Goal: Check status: Check status

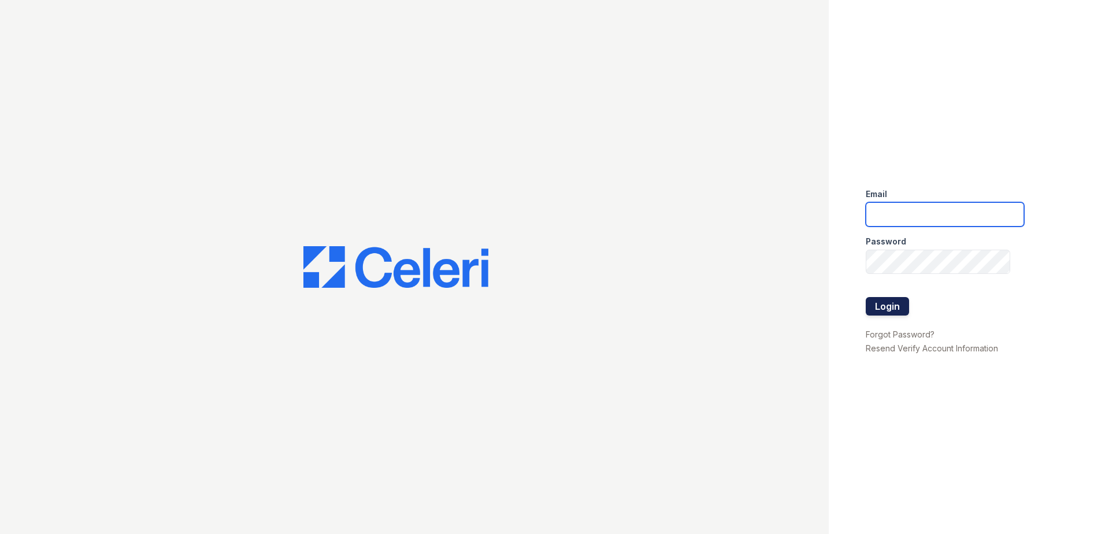
type input "acosman@trinity-pm.com"
click at [890, 311] on button "Login" at bounding box center [886, 306] width 43 height 18
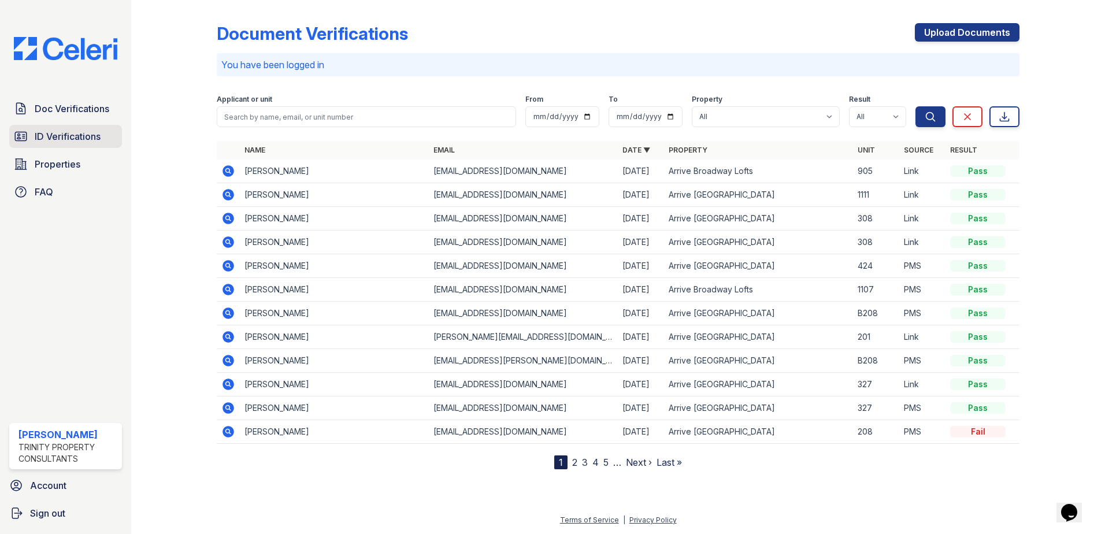
click at [80, 136] on span "ID Verifications" at bounding box center [68, 136] width 66 height 14
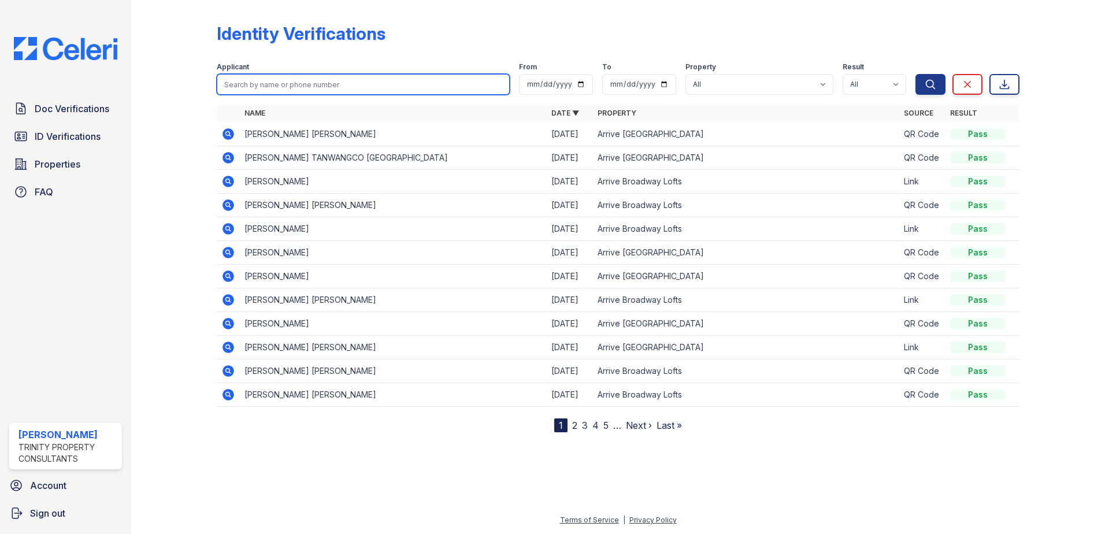
click at [228, 84] on input "search" at bounding box center [363, 84] width 293 height 21
type input "[PERSON_NAME]"
click at [915, 74] on button "Search" at bounding box center [930, 84] width 30 height 21
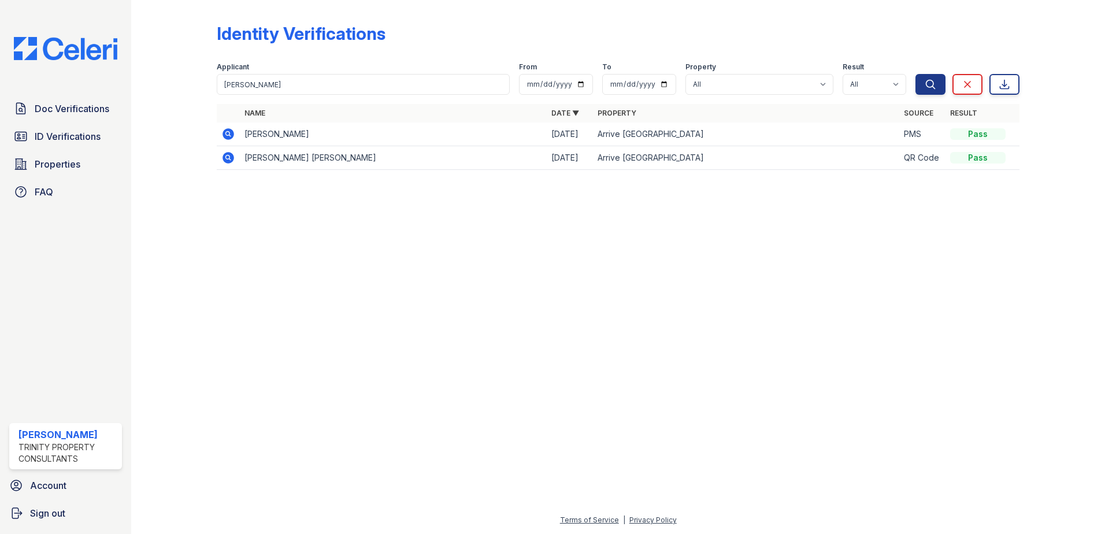
click at [226, 131] on icon at bounding box center [228, 134] width 12 height 12
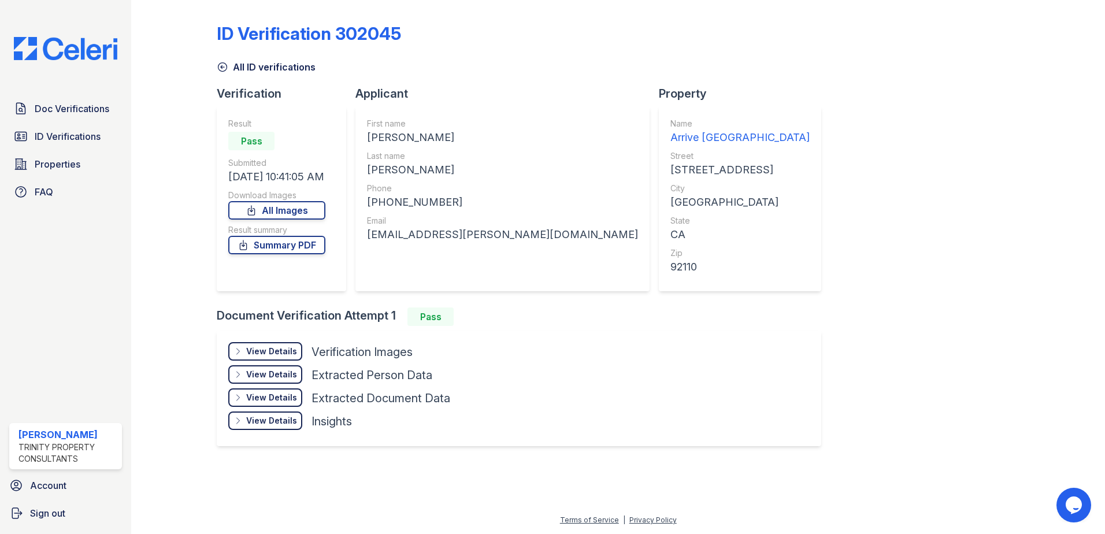
click at [281, 352] on div "View Details" at bounding box center [271, 351] width 51 height 12
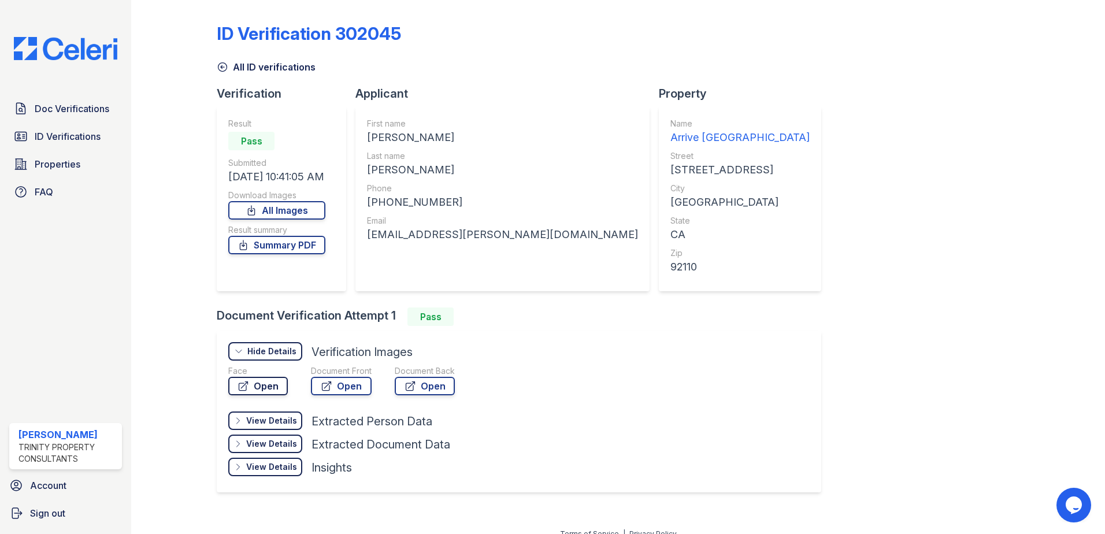
click at [239, 385] on icon at bounding box center [243, 386] width 12 height 12
click at [345, 387] on link "Open" at bounding box center [341, 386] width 61 height 18
click at [306, 243] on link "Summary PDF" at bounding box center [276, 245] width 97 height 18
click at [257, 392] on link "Open" at bounding box center [258, 386] width 60 height 18
click at [329, 382] on icon at bounding box center [326, 386] width 9 height 9
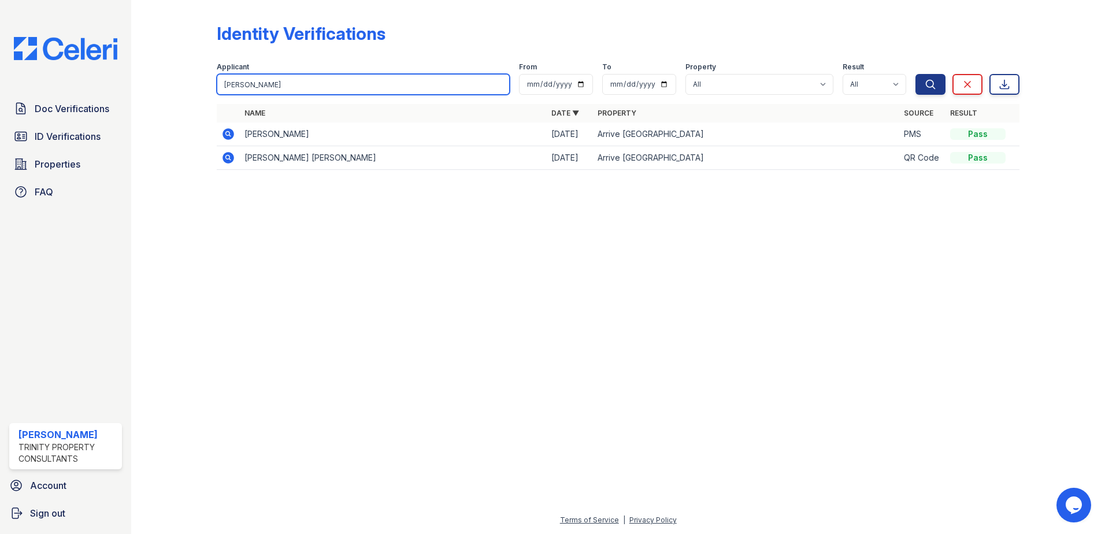
drag, startPoint x: 257, startPoint y: 83, endPoint x: 180, endPoint y: 88, distance: 77.0
click at [170, 88] on div "Identity Verifications Filter Applicant [GEOGRAPHIC_DATA] From To Property All …" at bounding box center [618, 100] width 936 height 200
type input "gosselin"
click at [915, 74] on button "Search" at bounding box center [930, 84] width 30 height 21
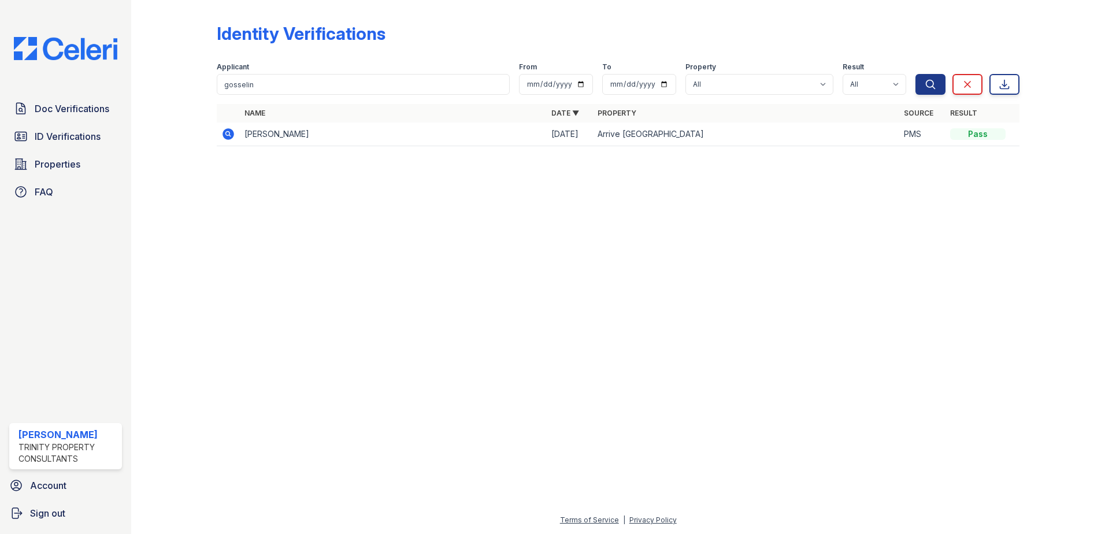
click at [224, 132] on icon at bounding box center [228, 134] width 12 height 12
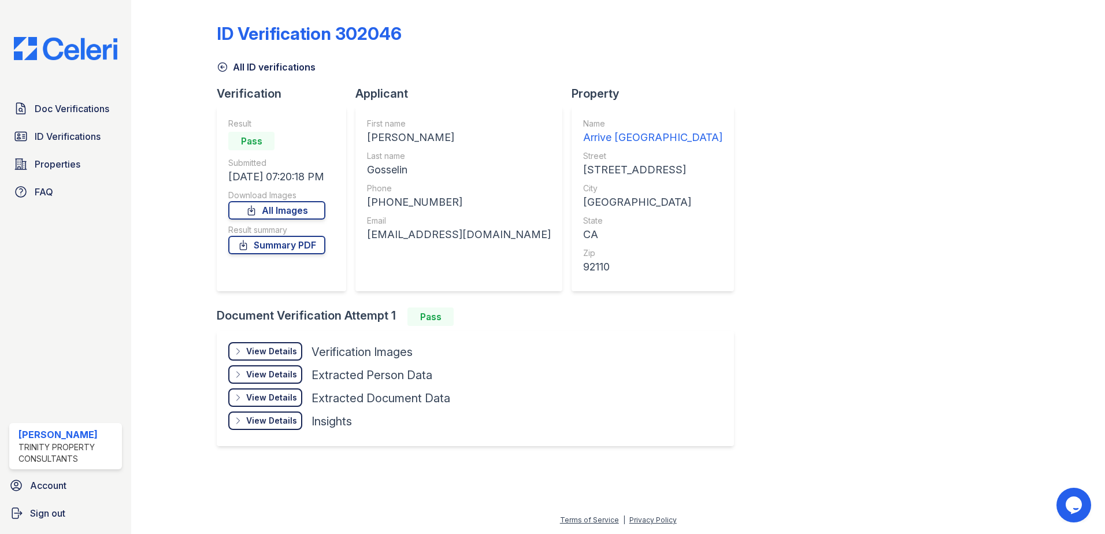
click at [273, 348] on div "View Details" at bounding box center [271, 351] width 51 height 12
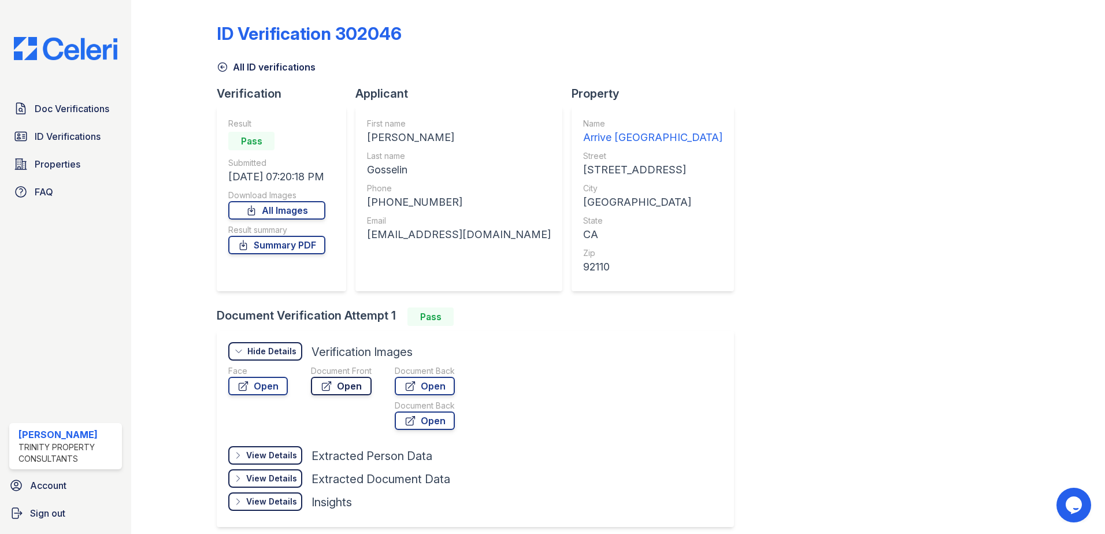
click at [350, 381] on link "Open" at bounding box center [341, 386] width 61 height 18
click at [259, 384] on link "Open" at bounding box center [258, 386] width 60 height 18
